Goal: Task Accomplishment & Management: Manage account settings

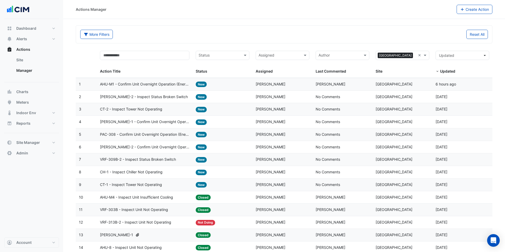
select select "***"
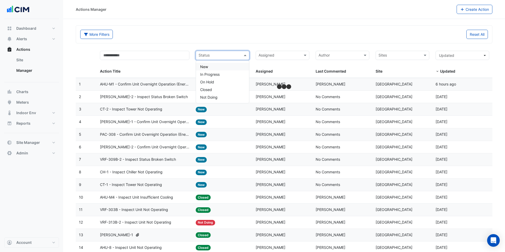
click at [226, 54] on input "text" at bounding box center [220, 56] width 42 height 6
type input "***"
click at [222, 64] on div "New" at bounding box center [222, 67] width 53 height 8
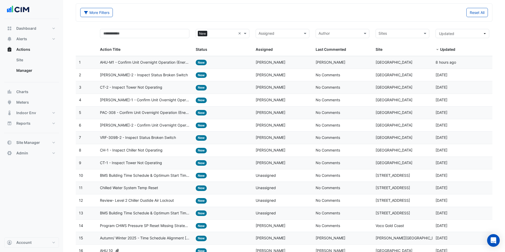
scroll to position [82, 0]
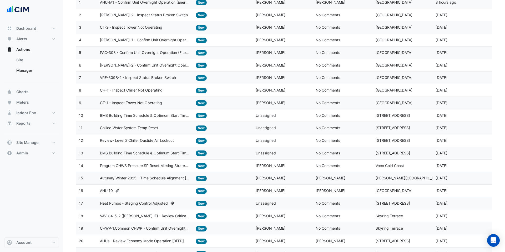
click at [143, 130] on span "Chilled Water System Temp Reset" at bounding box center [129, 128] width 58 height 6
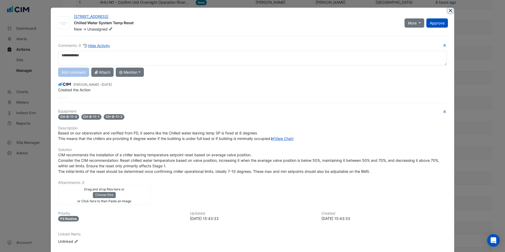
click at [451, 10] on button "Close" at bounding box center [451, 11] width 6 height 6
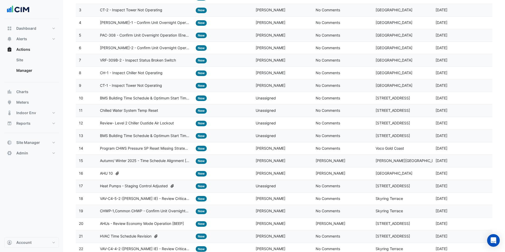
scroll to position [108, 0]
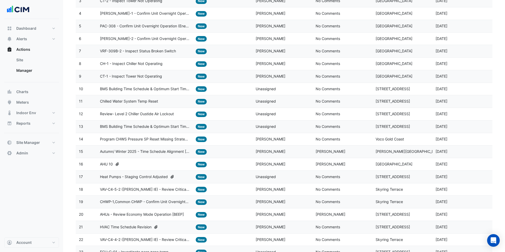
click at [174, 152] on span "Autumn/ Winter 2025 - Time Schedule Alignment [BEEP]" at bounding box center [145, 152] width 90 height 6
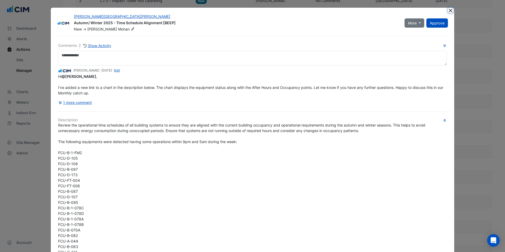
click at [452, 8] on button "Close" at bounding box center [451, 11] width 6 height 6
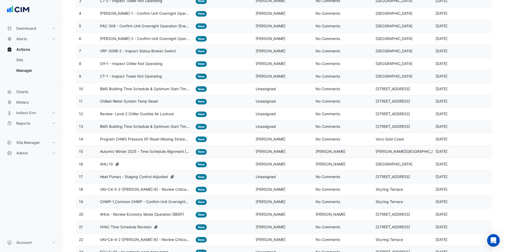
click at [143, 150] on span "Autumn/ Winter 2025 - Time Schedule Alignment [BEEP]" at bounding box center [145, 152] width 90 height 6
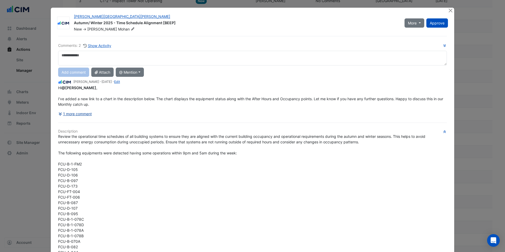
click at [77, 114] on button "1 more comment" at bounding box center [75, 113] width 34 height 9
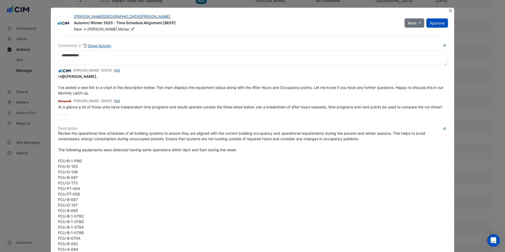
scroll to position [2, 0]
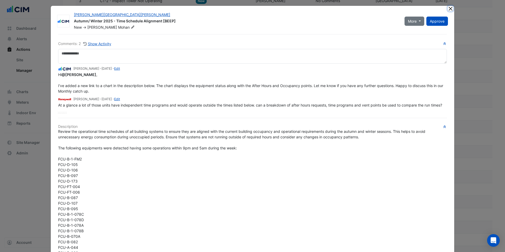
click at [450, 10] on button "Close" at bounding box center [451, 9] width 6 height 6
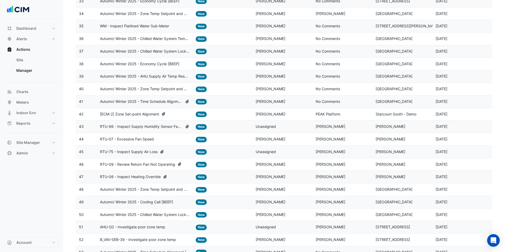
scroll to position [0, 0]
